Goal: Information Seeking & Learning: Learn about a topic

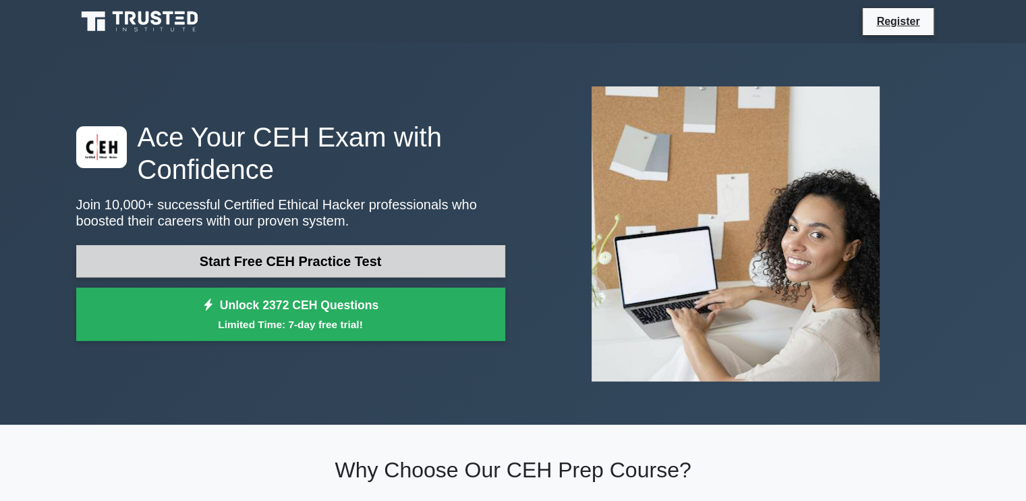
click at [297, 264] on link "Start Free CEH Practice Test" at bounding box center [290, 261] width 429 height 32
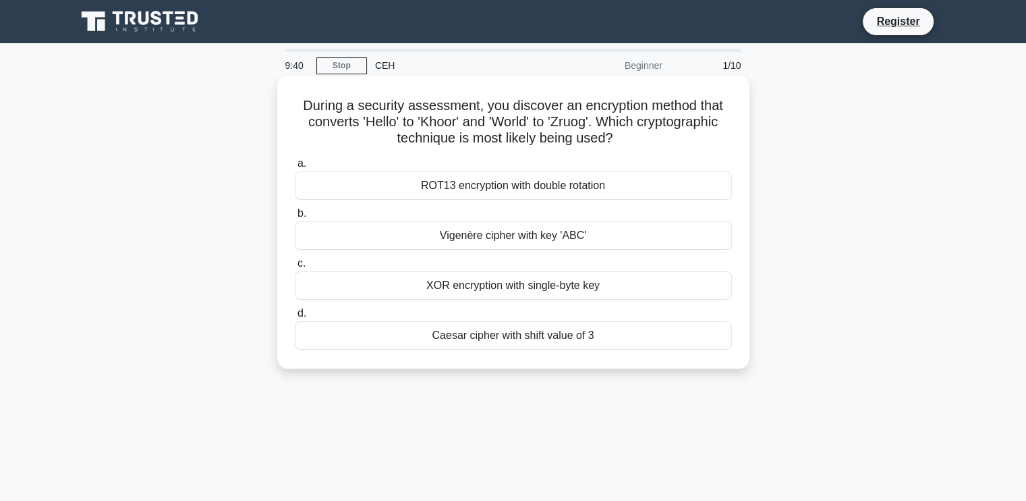
click at [467, 283] on div "XOR encryption with single-byte key" at bounding box center [513, 285] width 437 height 28
click at [295, 268] on input "c. XOR encryption with single-byte key" at bounding box center [295, 263] width 0 height 9
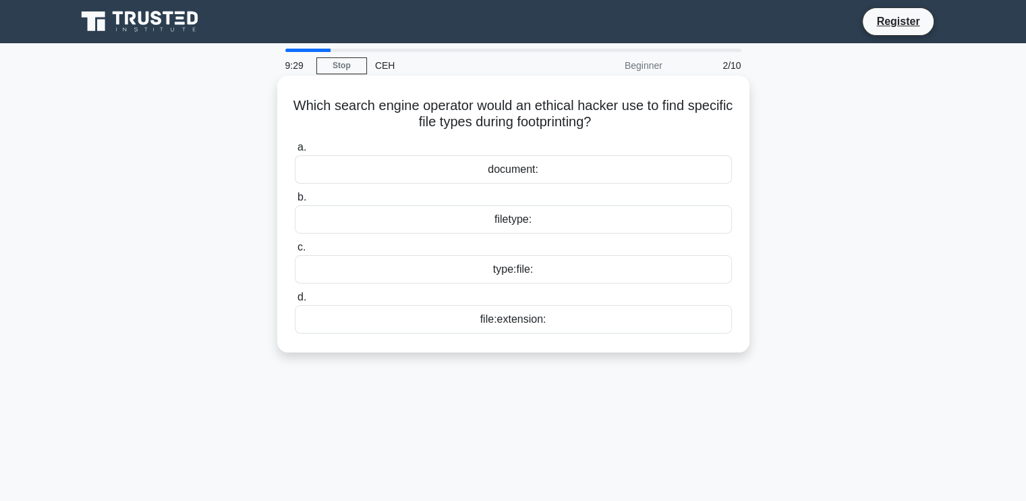
click at [511, 218] on div "filetype:" at bounding box center [513, 219] width 437 height 28
click at [295, 202] on input "b. filetype:" at bounding box center [295, 197] width 0 height 9
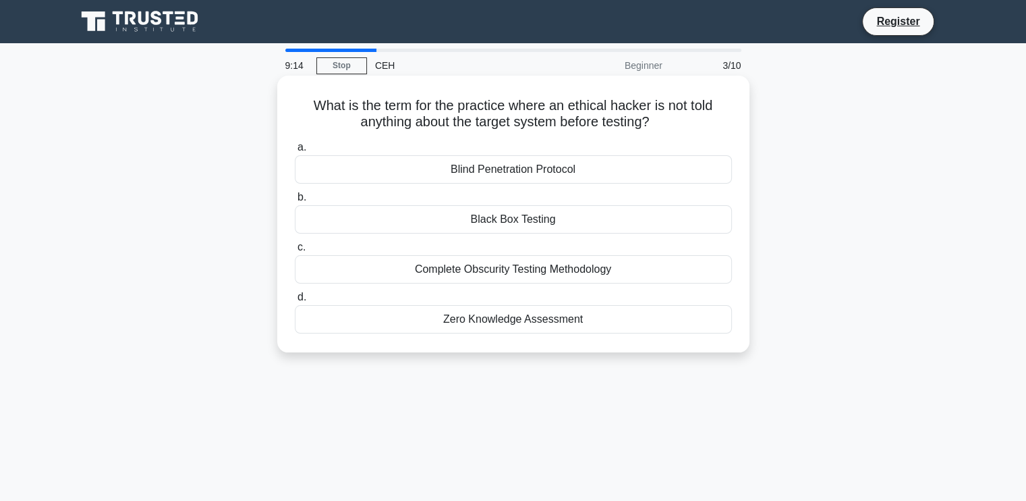
click at [499, 176] on div "Blind Penetration Protocol" at bounding box center [513, 169] width 437 height 28
click at [295, 152] on input "a. Blind Penetration Protocol" at bounding box center [295, 147] width 0 height 9
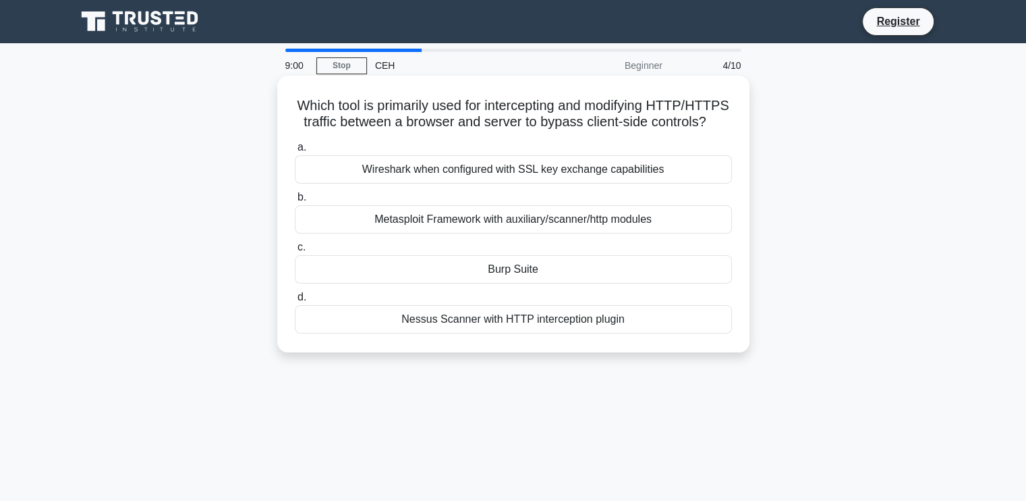
click at [565, 283] on div "Burp Suite" at bounding box center [513, 269] width 437 height 28
click at [295, 252] on input "c. Burp Suite" at bounding box center [295, 247] width 0 height 9
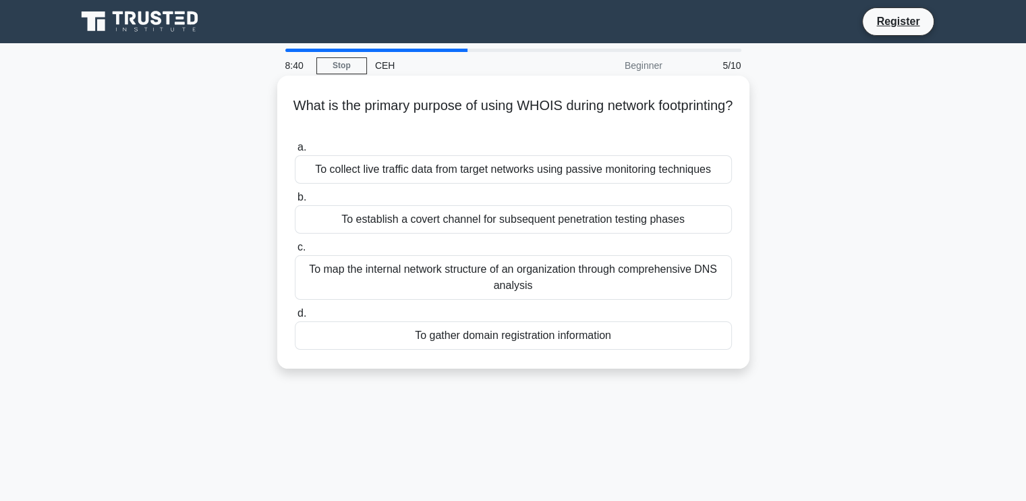
click at [565, 279] on div "To map the internal network structure of an organization through comprehensive …" at bounding box center [513, 277] width 437 height 45
click at [295, 252] on input "c. To map the internal network structure of an organization through comprehensi…" at bounding box center [295, 247] width 0 height 9
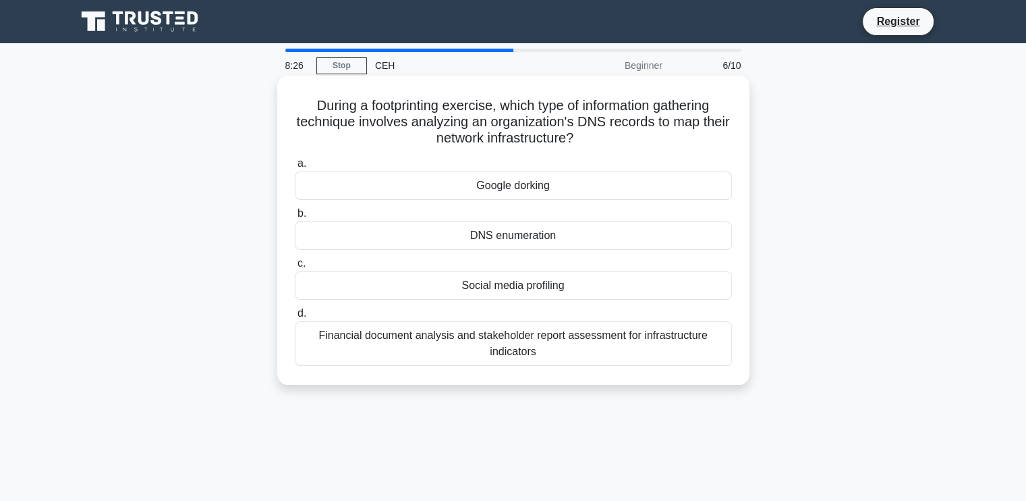
click at [563, 223] on div "DNS enumeration" at bounding box center [513, 235] width 437 height 28
click at [295, 218] on input "b. DNS enumeration" at bounding box center [295, 213] width 0 height 9
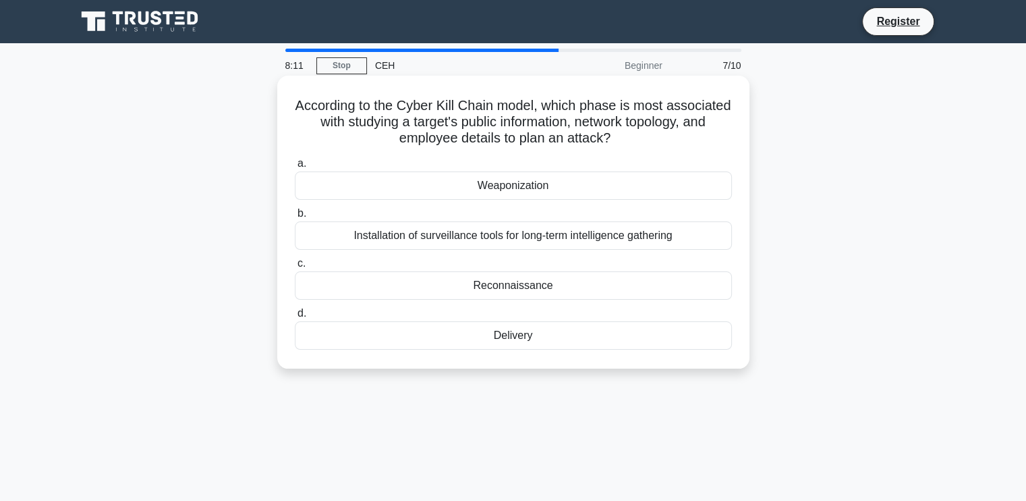
click at [596, 240] on div "Installation of surveillance tools for long-term intelligence gathering" at bounding box center [513, 235] width 437 height 28
click at [295, 218] on input "b. Installation of surveillance tools for long-term intelligence gathering" at bounding box center [295, 213] width 0 height 9
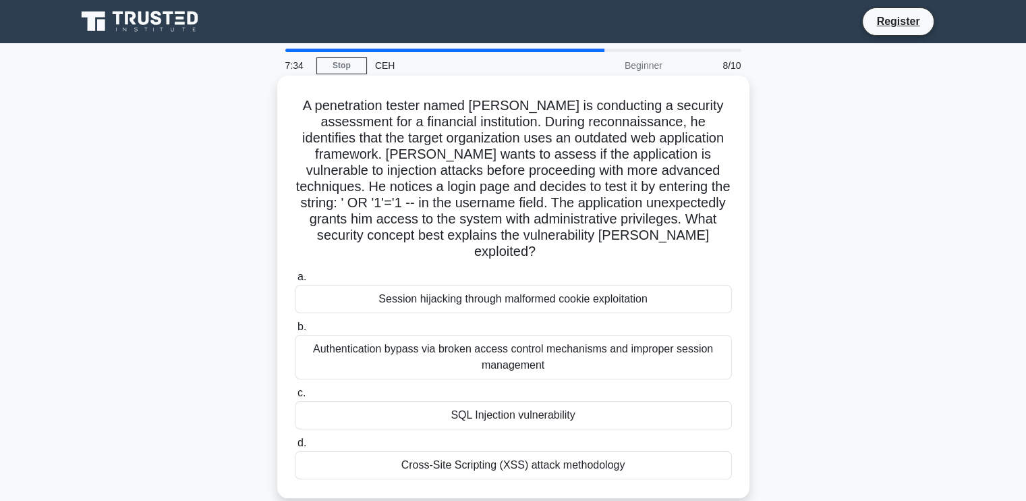
click at [507, 451] on div "Cross-Site Scripting (XSS) attack methodology" at bounding box center [513, 465] width 437 height 28
click at [295, 447] on input "d. Cross-Site Scripting (XSS) attack methodology" at bounding box center [295, 443] width 0 height 9
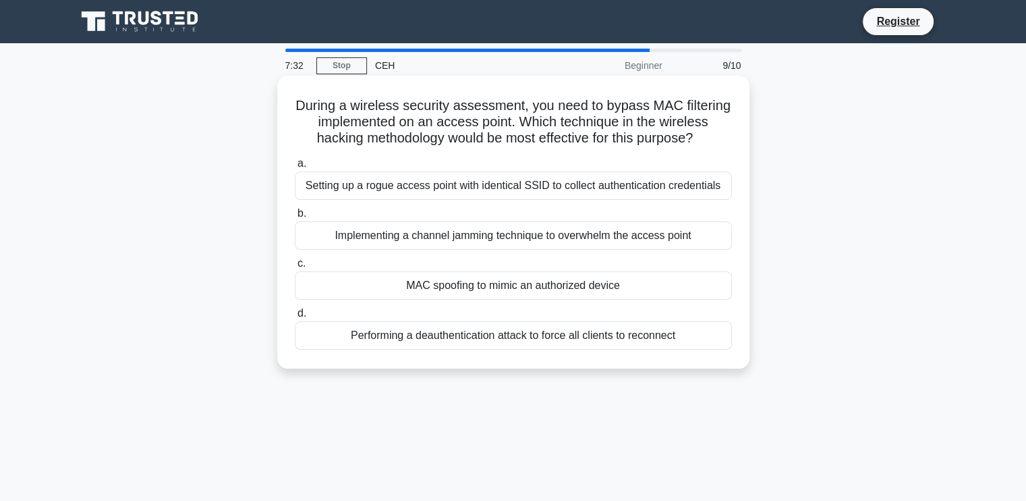
click at [416, 188] on div "Setting up a rogue access point with identical SSID to collect authentication c…" at bounding box center [513, 185] width 437 height 28
click at [295, 168] on input "a. Setting up a rogue access point with identical SSID to collect authenticatio…" at bounding box center [295, 163] width 0 height 9
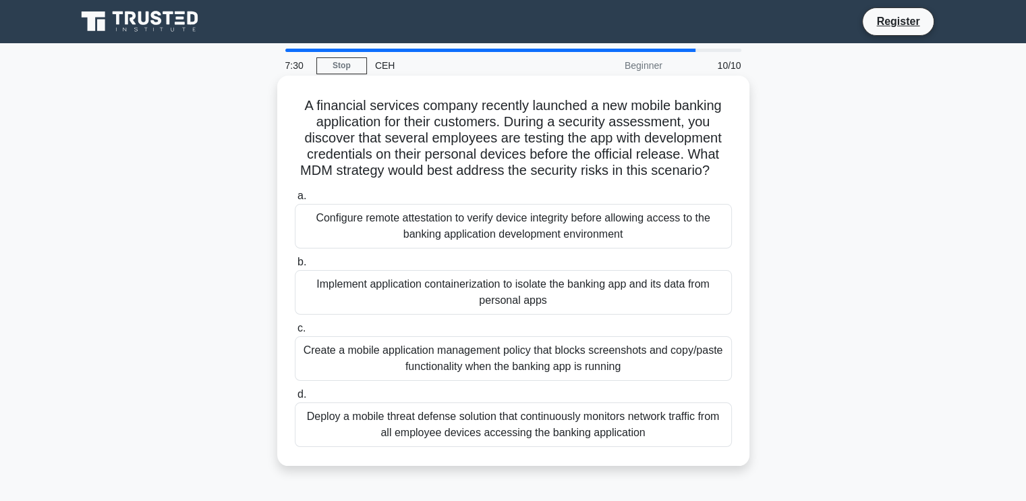
click at [456, 354] on div "Create a mobile application management policy that blocks screenshots and copy/…" at bounding box center [513, 358] width 437 height 45
click at [295, 333] on input "c. Create a mobile application management policy that blocks screenshots and co…" at bounding box center [295, 328] width 0 height 9
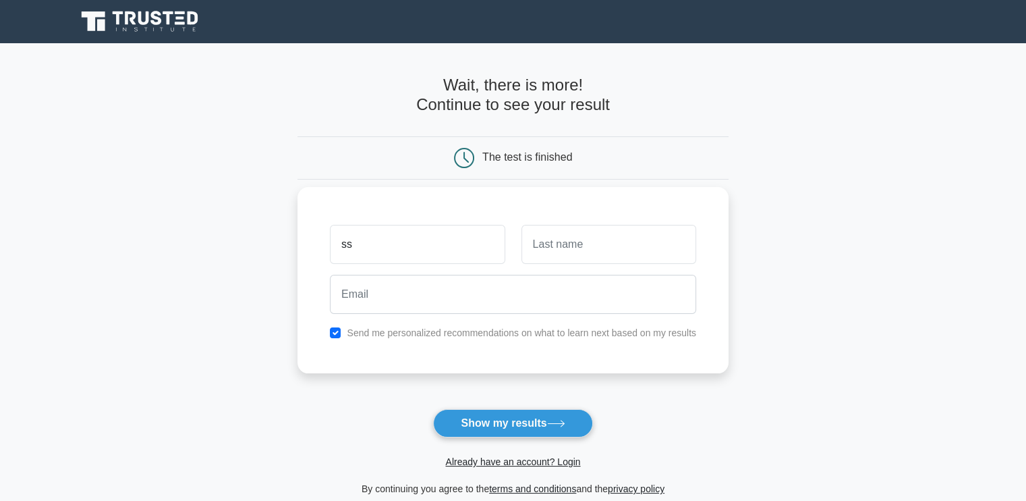
type input "ss"
click at [578, 245] on input "text" at bounding box center [609, 244] width 175 height 39
type input "ds"
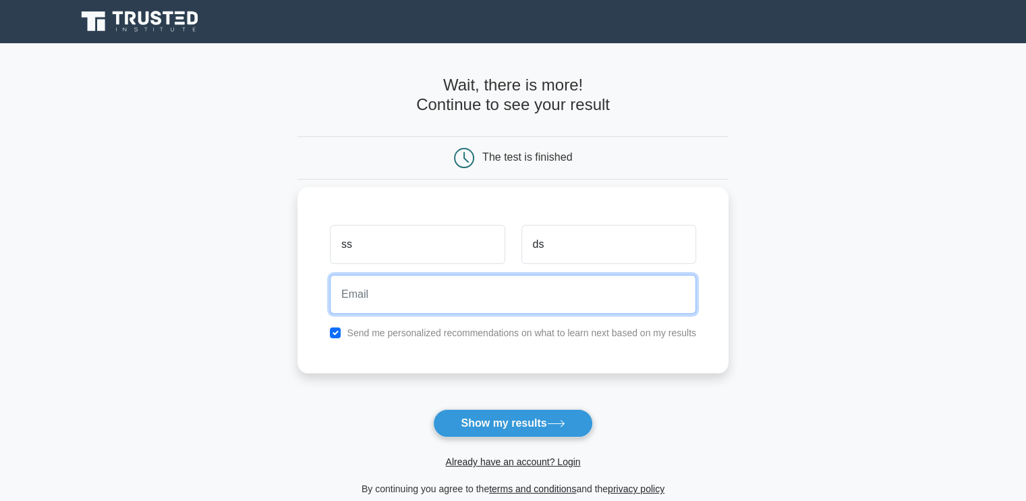
click at [528, 283] on input "email" at bounding box center [513, 294] width 366 height 39
type input "[EMAIL_ADDRESS][DOMAIN_NAME]"
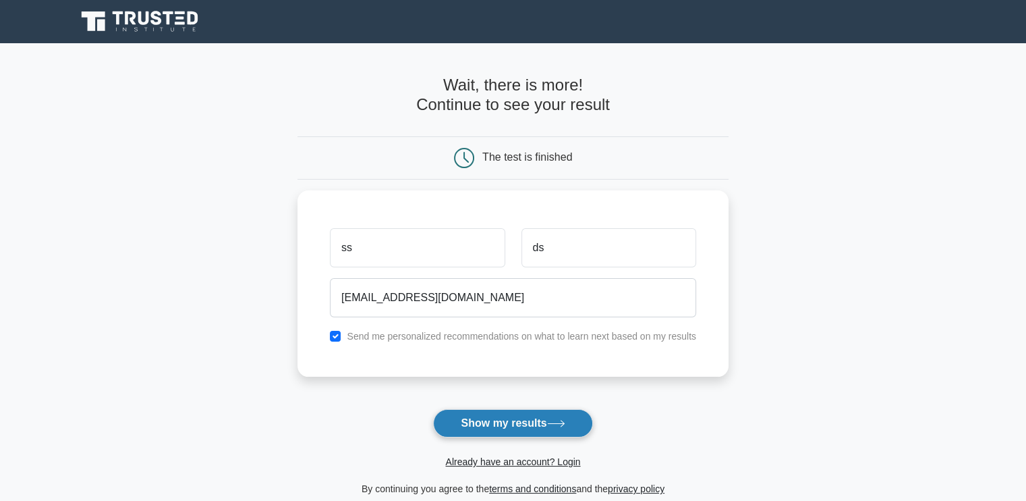
click at [495, 424] on button "Show my results" at bounding box center [512, 423] width 159 height 28
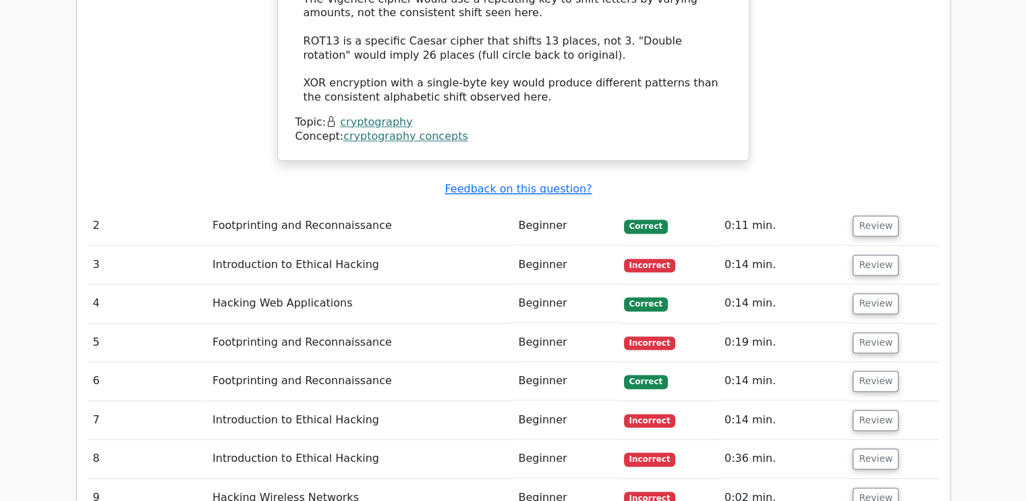
scroll to position [1889, 0]
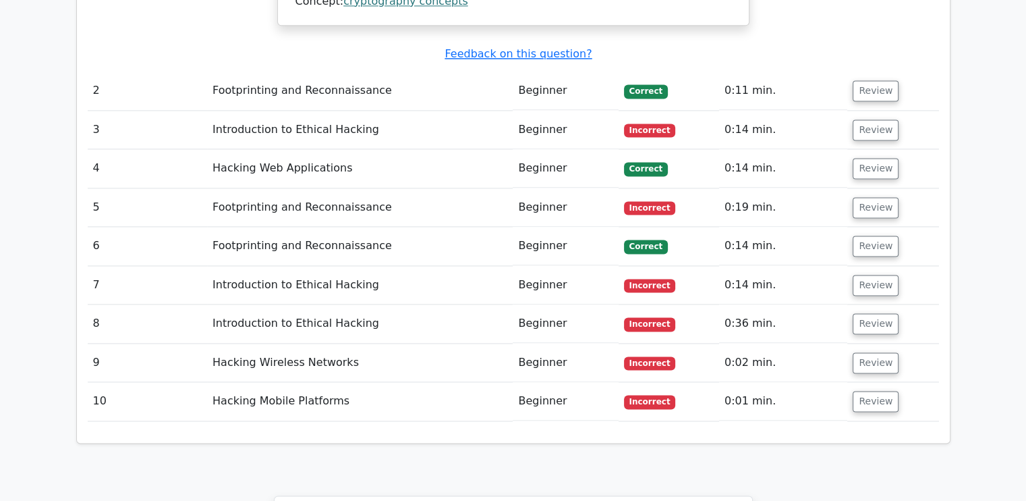
click at [372, 266] on td "Introduction to Ethical Hacking" at bounding box center [360, 285] width 306 height 38
click at [327, 266] on td "Introduction to Ethical Hacking" at bounding box center [360, 285] width 306 height 38
click at [629, 266] on td "Incorrect" at bounding box center [669, 285] width 101 height 38
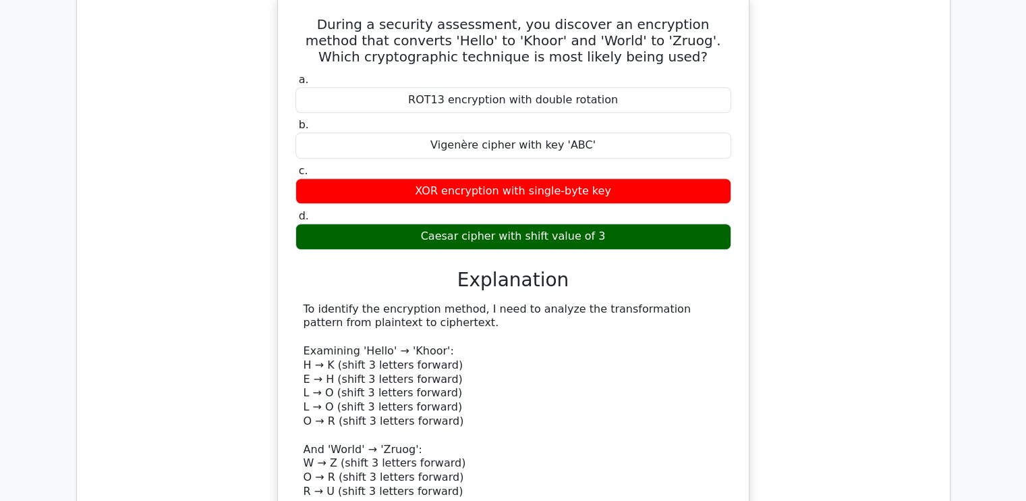
scroll to position [1080, 0]
